Goal: Task Accomplishment & Management: Manage account settings

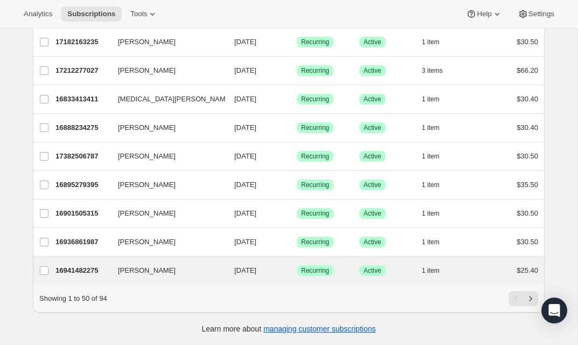
scroll to position [1261, 0]
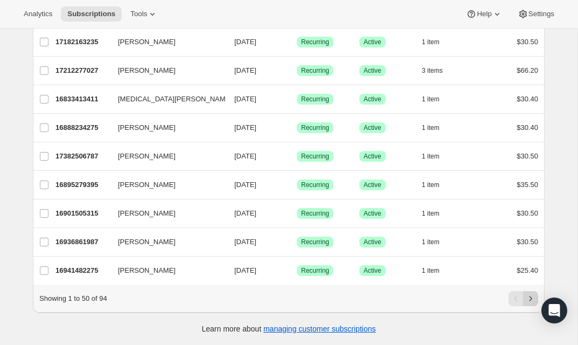
click at [531, 297] on icon "Next" at bounding box center [530, 298] width 11 height 11
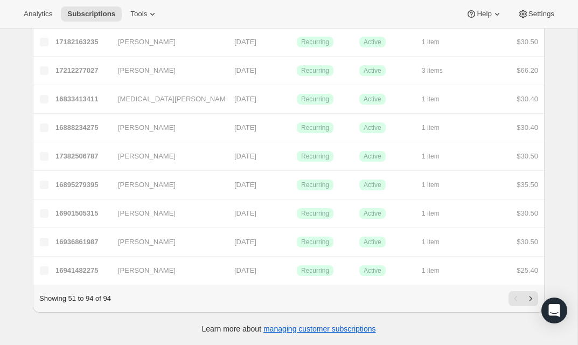
scroll to position [1090, 0]
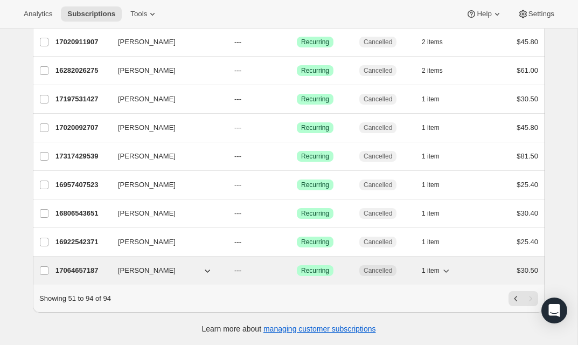
click at [208, 270] on icon "button" at bounding box center [207, 270] width 11 height 11
click at [129, 269] on span "[PERSON_NAME]" at bounding box center [147, 270] width 58 height 11
click at [240, 268] on span "---" at bounding box center [237, 270] width 7 height 8
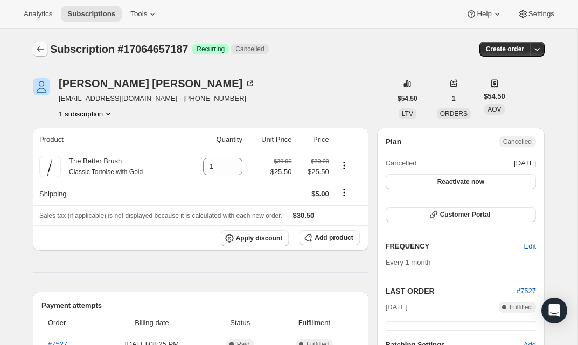
click at [38, 46] on icon "Subscriptions" at bounding box center [40, 49] width 11 height 11
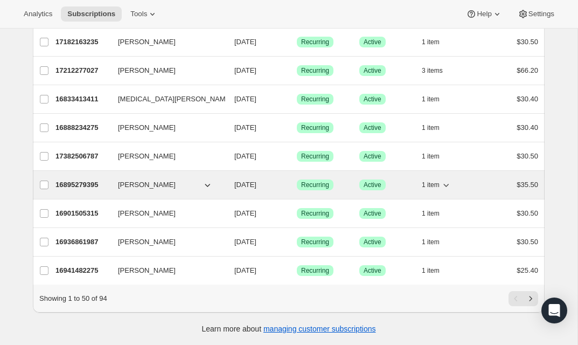
scroll to position [1261, 0]
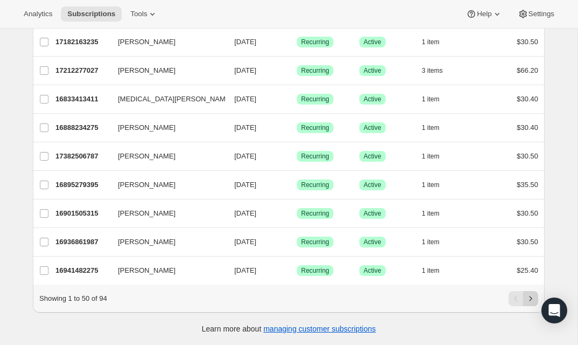
click at [531, 294] on icon "Next" at bounding box center [530, 298] width 11 height 11
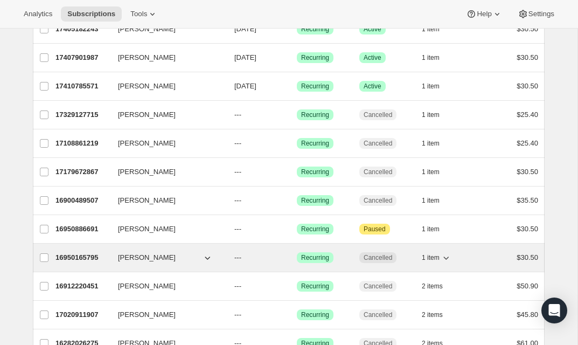
scroll to position [814, 0]
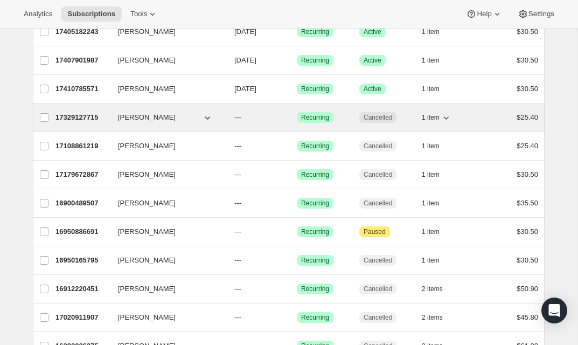
click at [133, 120] on span "[PERSON_NAME]" at bounding box center [147, 117] width 58 height 11
click at [206, 117] on icon "button" at bounding box center [207, 117] width 5 height 3
click at [176, 119] on span "[PERSON_NAME]" at bounding box center [147, 117] width 58 height 11
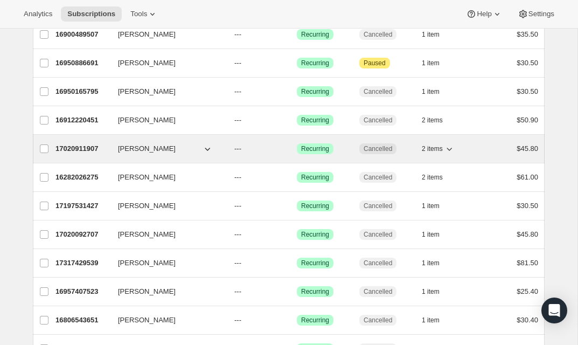
scroll to position [984, 0]
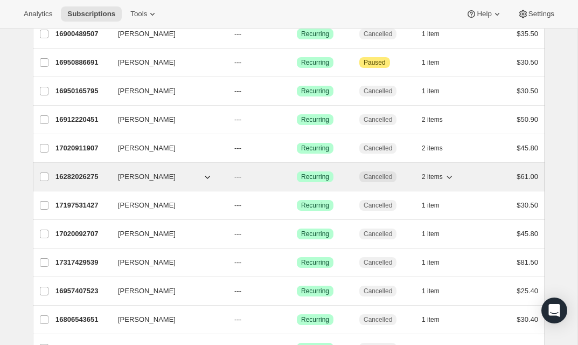
click at [208, 176] on icon "button" at bounding box center [207, 176] width 11 height 11
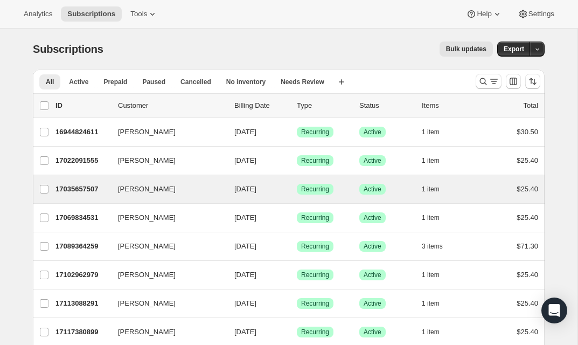
scroll to position [0, 0]
